Goal: Transaction & Acquisition: Purchase product/service

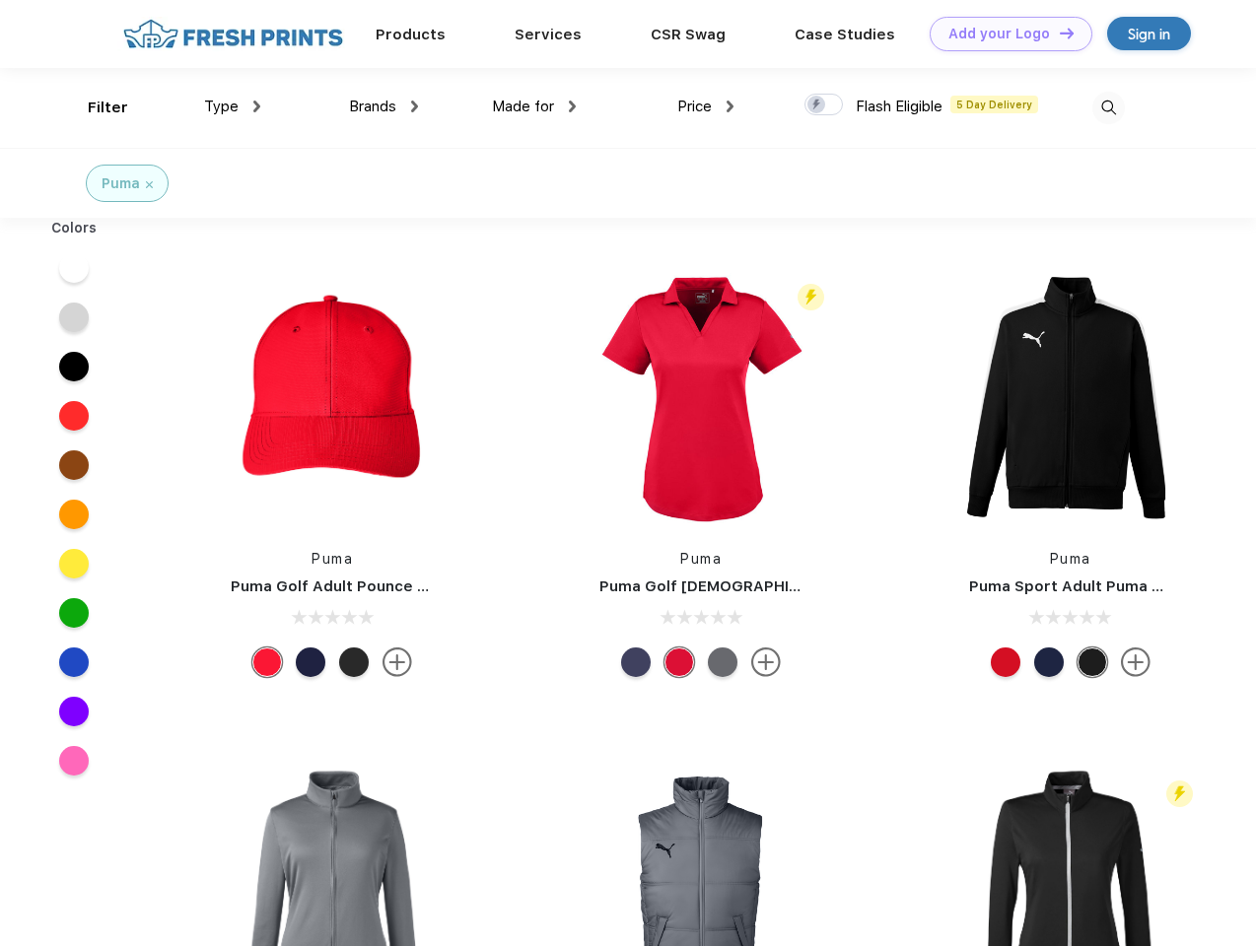
click at [1003, 34] on link "Add your Logo Design Tool" at bounding box center [1010, 34] width 163 height 34
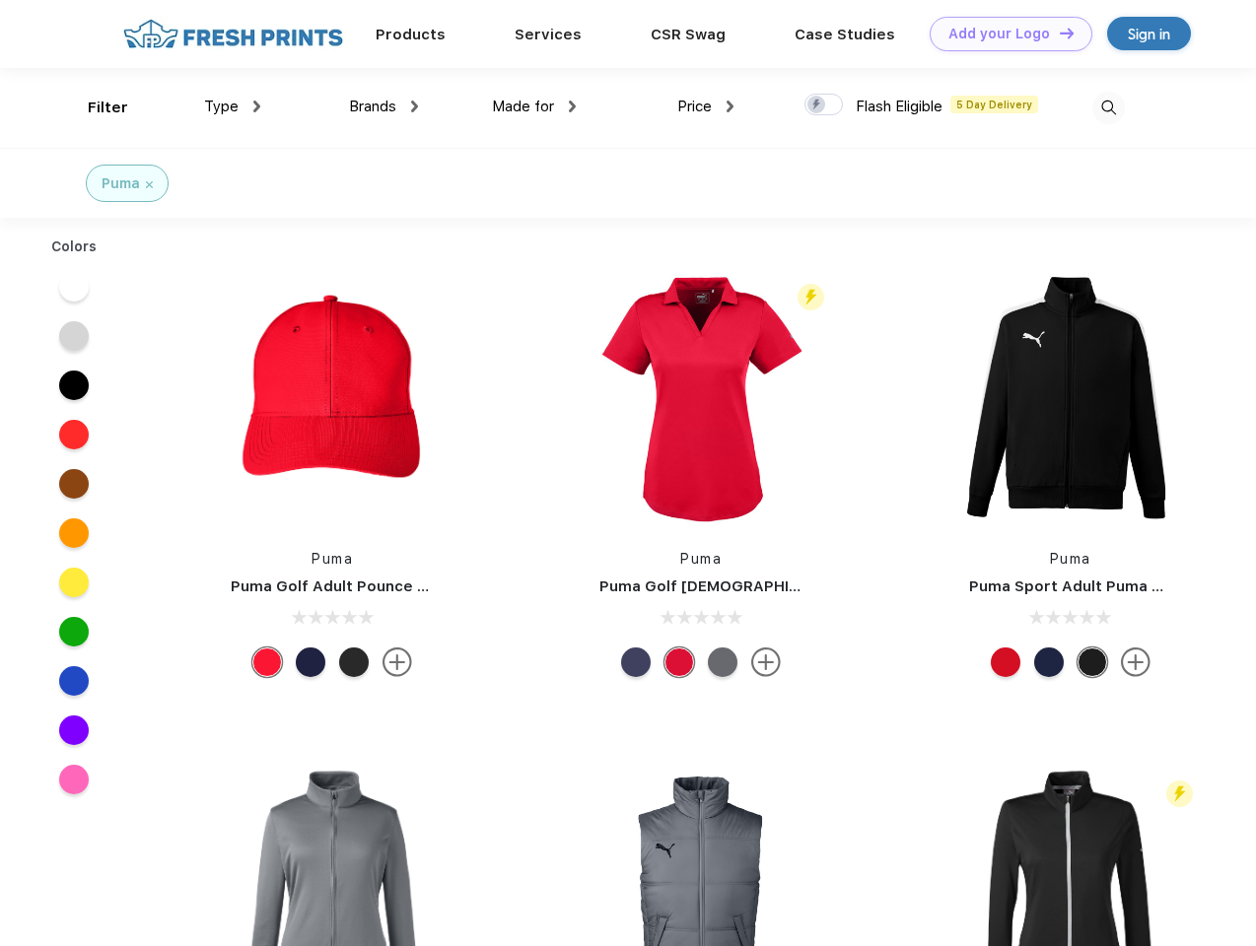
click at [0, 0] on div "Design Tool" at bounding box center [0, 0] width 0 height 0
click at [1057, 33] on link "Add your Logo Design Tool" at bounding box center [1010, 34] width 163 height 34
click at [95, 107] on div "Filter" at bounding box center [108, 108] width 40 height 23
click at [233, 106] on span "Type" at bounding box center [221, 107] width 34 height 18
click at [383, 106] on span "Brands" at bounding box center [372, 107] width 47 height 18
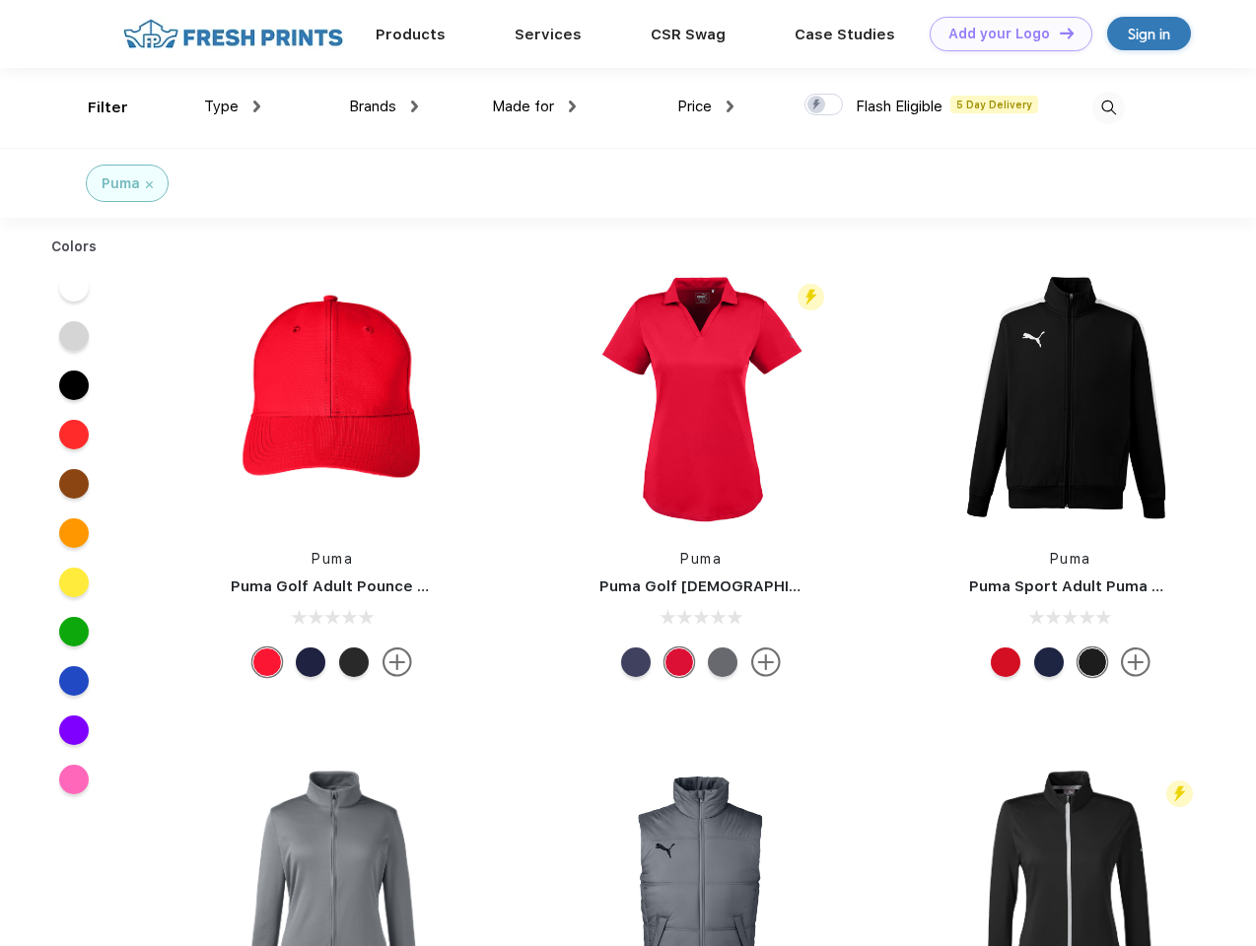
click at [534, 106] on span "Made for" at bounding box center [523, 107] width 62 height 18
click at [706, 106] on span "Price" at bounding box center [694, 107] width 34 height 18
click at [824, 105] on div at bounding box center [823, 105] width 38 height 22
click at [817, 105] on input "checkbox" at bounding box center [810, 99] width 13 height 13
click at [1108, 107] on img at bounding box center [1108, 108] width 33 height 33
